Goal: Task Accomplishment & Management: Complete application form

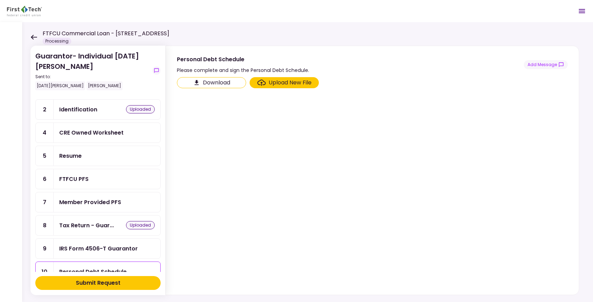
scroll to position [35, 0]
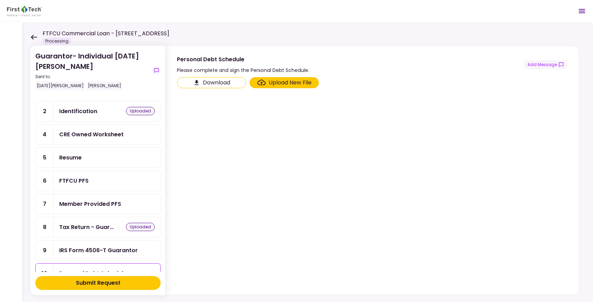
click at [114, 133] on div "CRE Owned Worksheet" at bounding box center [91, 134] width 64 height 9
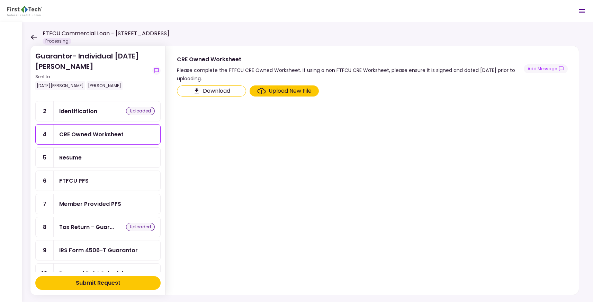
click at [291, 93] on div "Upload New File" at bounding box center [290, 91] width 43 height 8
click at [0, 0] on input "Upload New File" at bounding box center [0, 0] width 0 height 0
click at [267, 121] on section "Download Upload New File" at bounding box center [372, 188] width 391 height 207
click at [290, 90] on div "Upload New File" at bounding box center [290, 91] width 43 height 8
click at [0, 0] on input "Upload New File" at bounding box center [0, 0] width 0 height 0
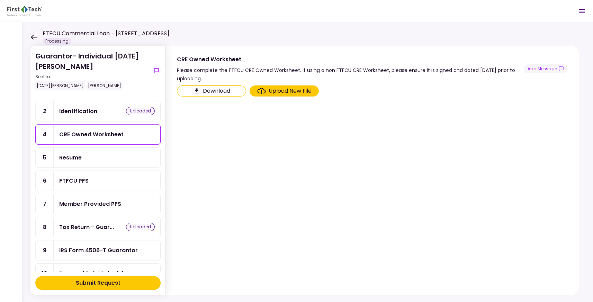
click at [267, 88] on div "Upload New File" at bounding box center [284, 91] width 54 height 8
click at [0, 0] on input "Upload New File" at bounding box center [0, 0] width 0 height 0
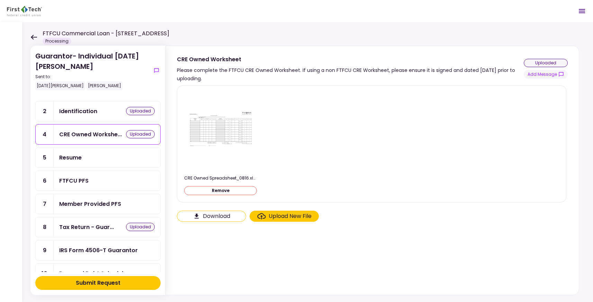
click at [439, 195] on div "CRE Owned Spreadsheet_0816.xlsm.pdf Remove" at bounding box center [371, 143] width 375 height 105
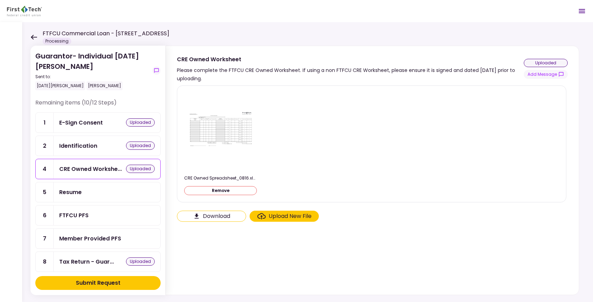
click at [107, 118] on div "E-Sign Consent uploaded" at bounding box center [107, 123] width 107 height 20
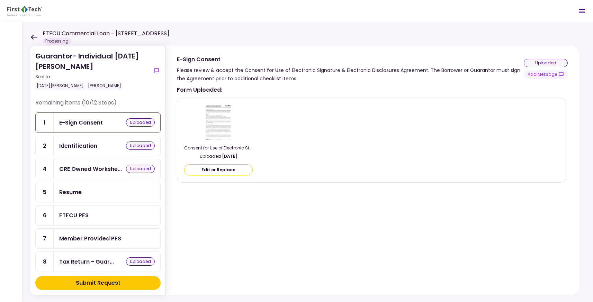
click at [103, 143] on div "Identification uploaded" at bounding box center [107, 146] width 96 height 9
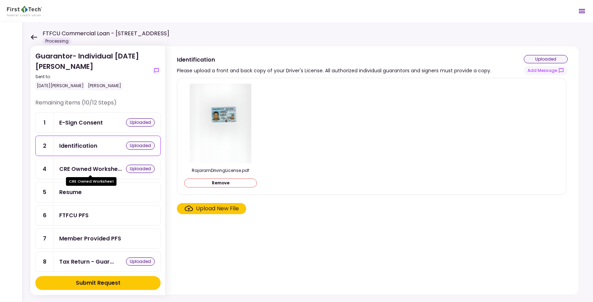
click at [102, 170] on div "CRE Owned Workshe..." at bounding box center [90, 169] width 63 height 9
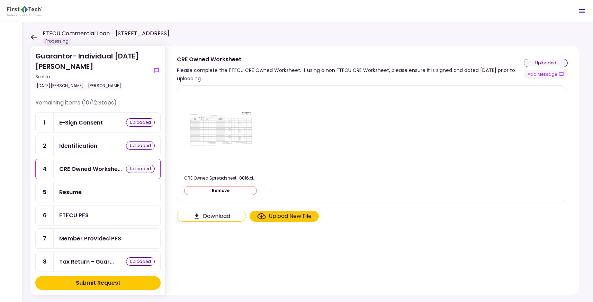
click at [98, 191] on div "Resume" at bounding box center [107, 192] width 96 height 9
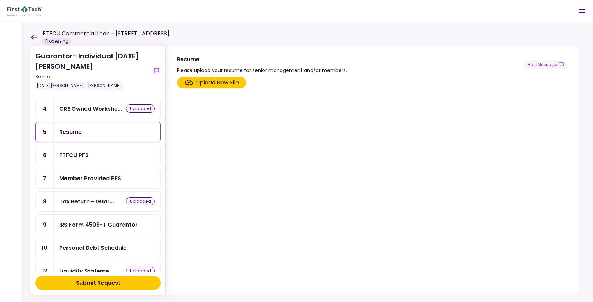
scroll to position [62, 0]
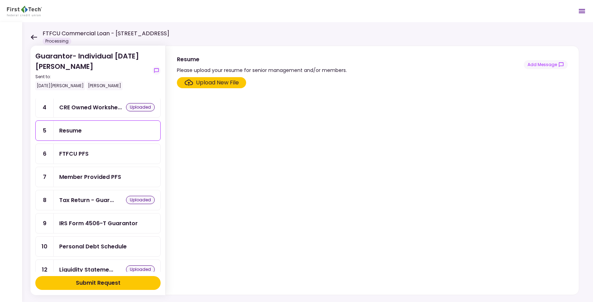
click at [88, 196] on div "Tax Return - Guar..." at bounding box center [86, 200] width 55 height 9
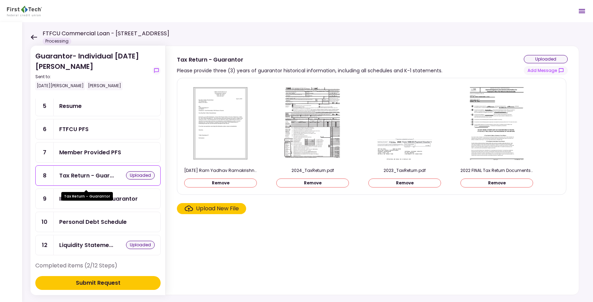
scroll to position [88, 0]
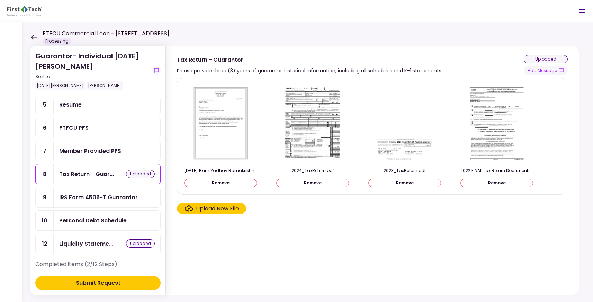
click at [88, 197] on div "IRS Form 4506-T Guarantor" at bounding box center [98, 197] width 79 height 9
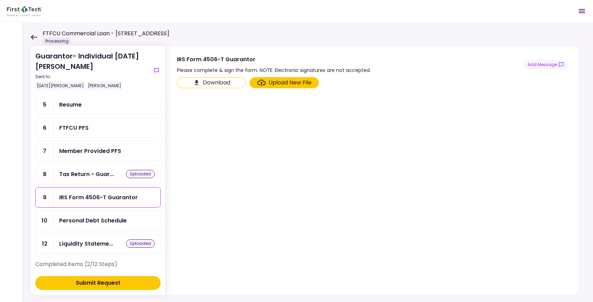
click at [97, 222] on div "Personal Debt Schedule" at bounding box center [107, 221] width 107 height 20
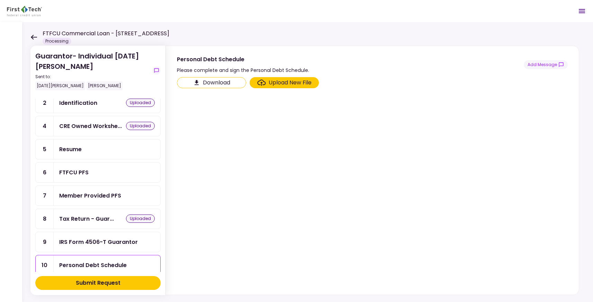
scroll to position [38, 0]
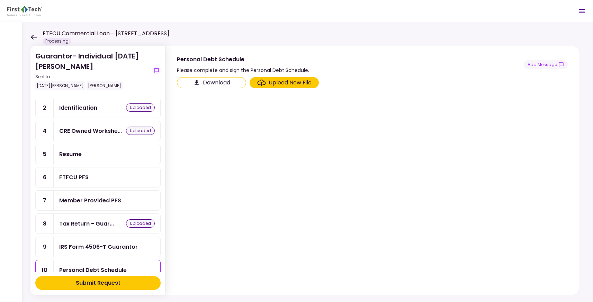
click at [80, 178] on div "FTFCU PFS" at bounding box center [73, 177] width 29 height 9
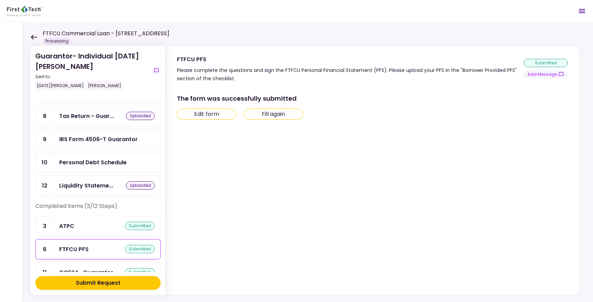
scroll to position [135, 0]
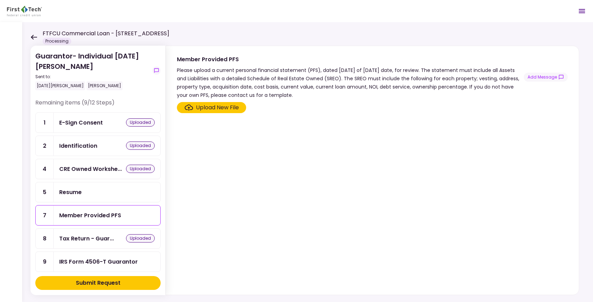
click at [123, 214] on div "Member Provided PFS" at bounding box center [107, 215] width 96 height 9
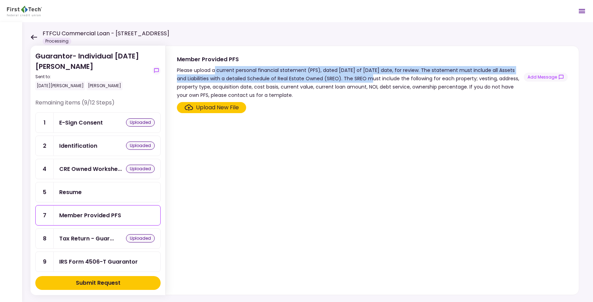
drag, startPoint x: 216, startPoint y: 72, endPoint x: 363, endPoint y: 80, distance: 147.3
click at [363, 80] on div "Please upload a current personal financial statement (PFS), dated [DATE] of [DA…" at bounding box center [350, 82] width 347 height 33
click at [359, 79] on div "Please upload a current personal financial statement (PFS), dated [DATE] of [DA…" at bounding box center [350, 82] width 347 height 33
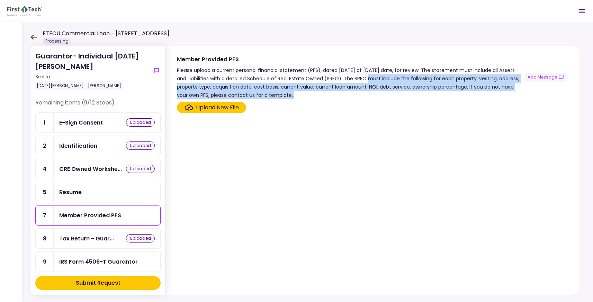
drag, startPoint x: 359, startPoint y: 79, endPoint x: 367, endPoint y: 98, distance: 20.9
click at [367, 98] on div "Please upload a current personal financial statement (PFS), dated [DATE] of [DA…" at bounding box center [350, 82] width 347 height 33
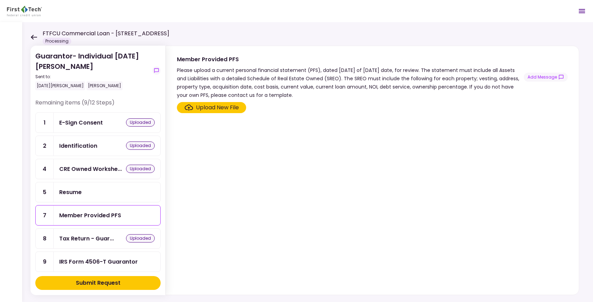
click at [221, 111] on div "Upload New File" at bounding box center [217, 107] width 43 height 8
click at [0, 0] on input "Upload New File" at bounding box center [0, 0] width 0 height 0
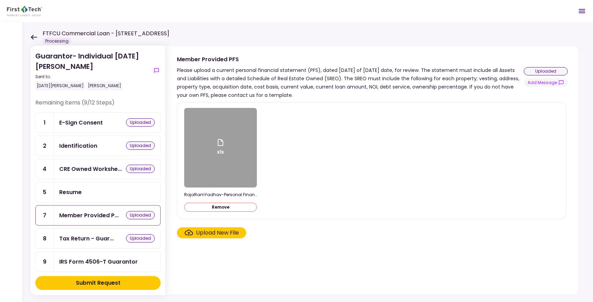
click at [360, 222] on section "xls RajaRamYadhav-Personal Financial Statement_190808.xlsx Remove Upload New Fi…" at bounding box center [372, 197] width 391 height 190
click at [319, 77] on div "Please upload a current personal financial statement (PFS), dated [DATE] of [DA…" at bounding box center [350, 82] width 347 height 33
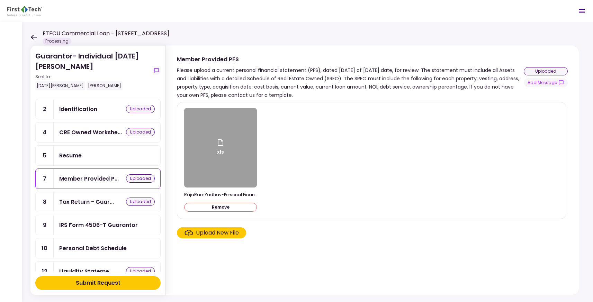
scroll to position [36, 0]
click at [120, 158] on div "Resume" at bounding box center [107, 156] width 96 height 9
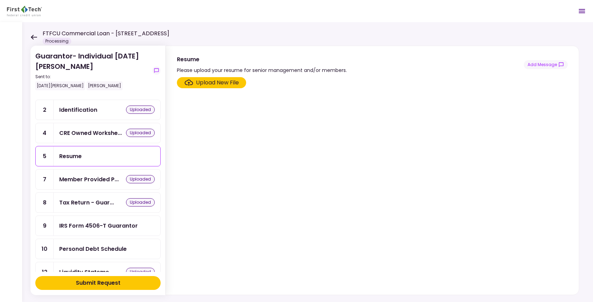
click at [205, 87] on label "Upload New File" at bounding box center [211, 82] width 69 height 11
click at [0, 0] on input "Upload New File" at bounding box center [0, 0] width 0 height 0
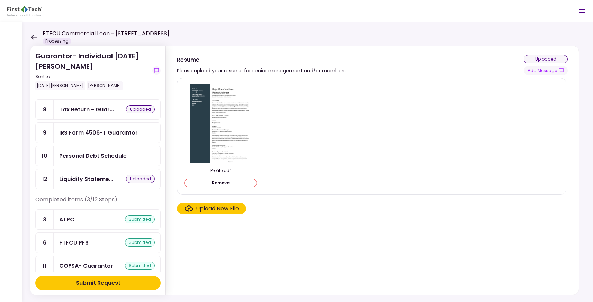
scroll to position [135, 0]
